Goal: Download file/media

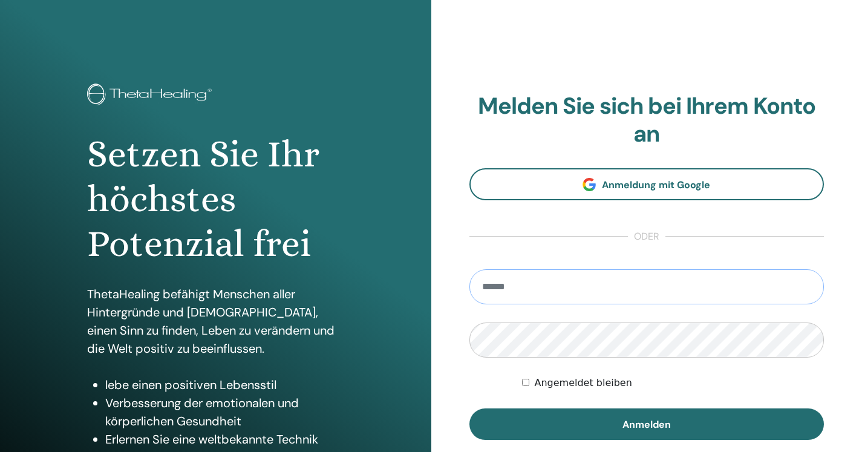
type input "**********"
click at [646, 423] on button "Anmelden" at bounding box center [646, 423] width 355 height 31
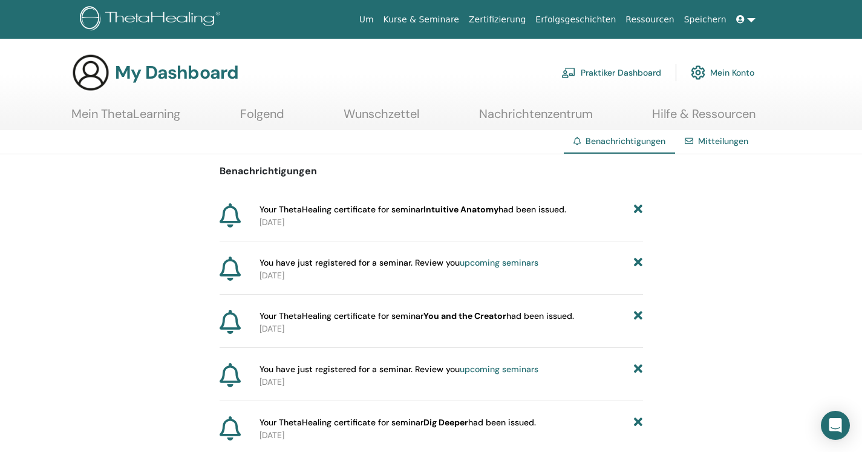
click at [273, 226] on p "[DATE]" at bounding box center [450, 222] width 383 height 13
click at [283, 204] on span "Your ThetaHealing certificate for seminar Intuitive Anatomy had been issued." at bounding box center [412, 209] width 307 height 13
click at [137, 120] on link "Mein ThetaLearning" at bounding box center [125, 118] width 109 height 24
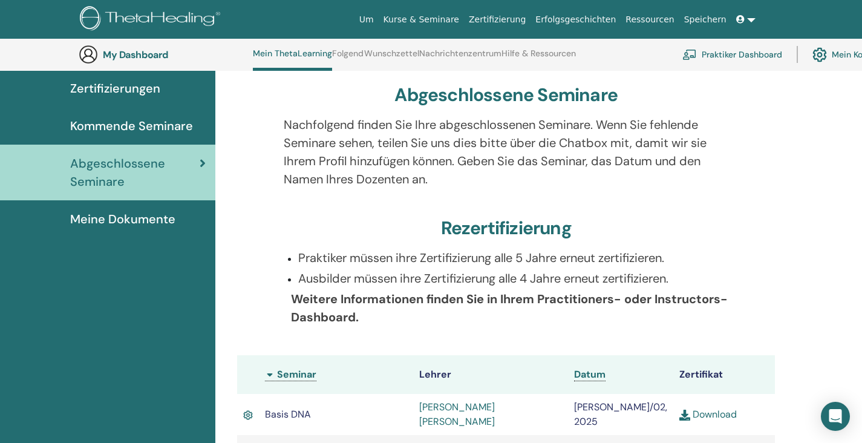
scroll to position [300, 0]
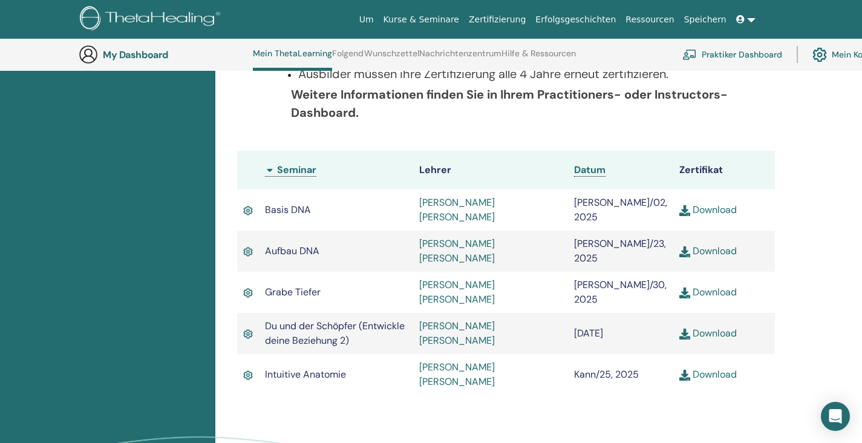
click at [715, 368] on link "Download" at bounding box center [707, 374] width 57 height 13
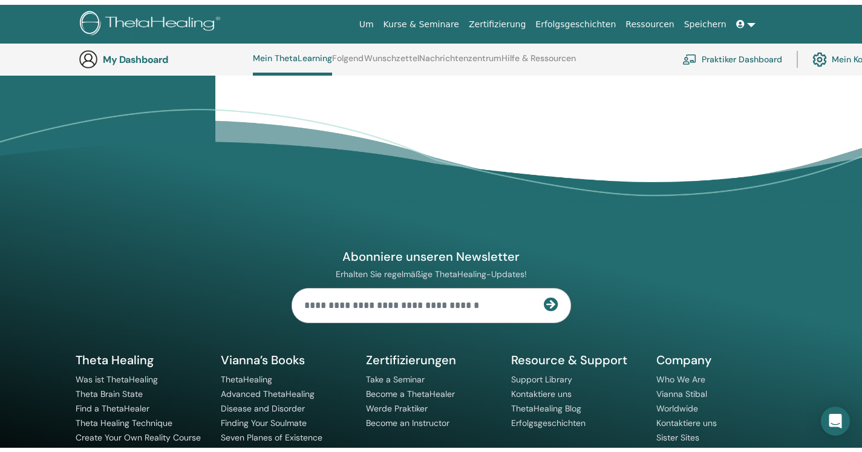
scroll to position [0, 0]
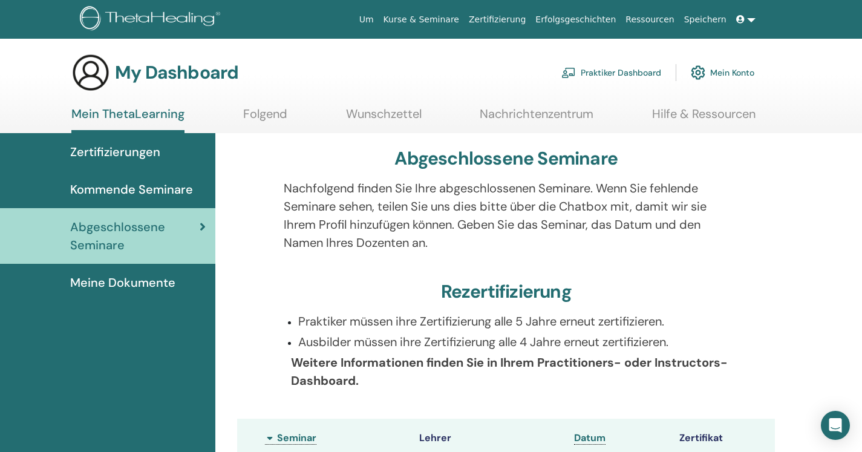
click at [125, 193] on span "Kommende Seminare" at bounding box center [131, 189] width 123 height 18
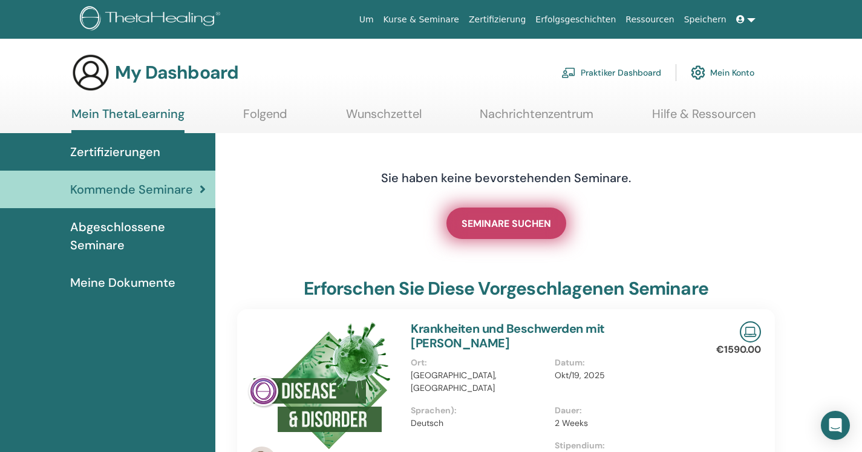
click at [503, 231] on link "SEMINARE SUCHEN" at bounding box center [506, 222] width 120 height 31
